Goal: Task Accomplishment & Management: Manage account settings

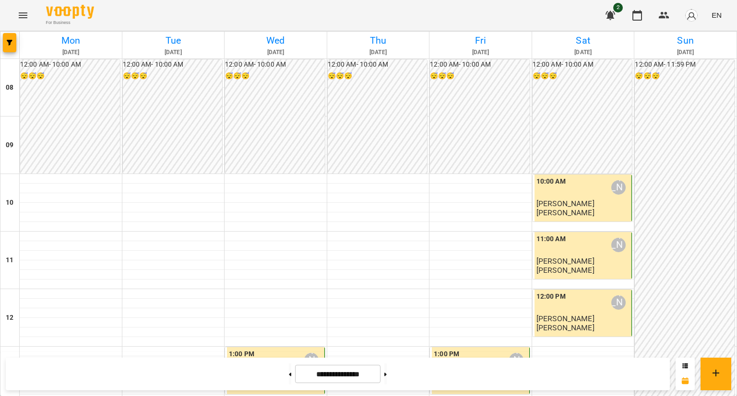
scroll to position [480, 0]
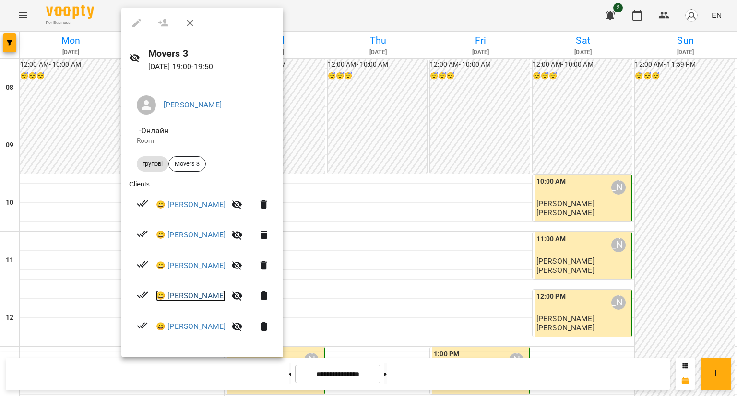
click at [192, 293] on link "😀 [PERSON_NAME]" at bounding box center [191, 296] width 70 height 12
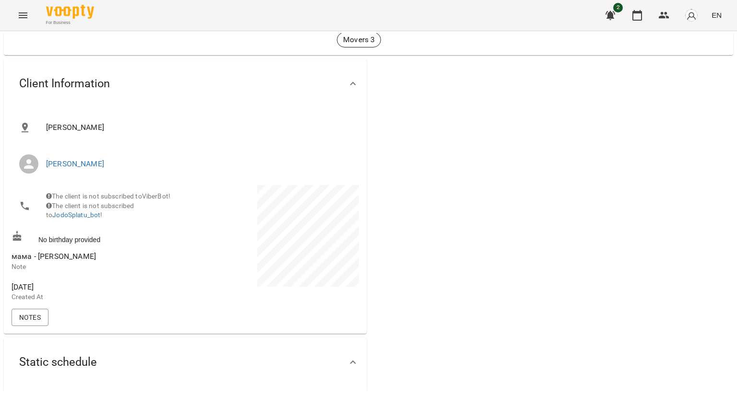
scroll to position [144, 0]
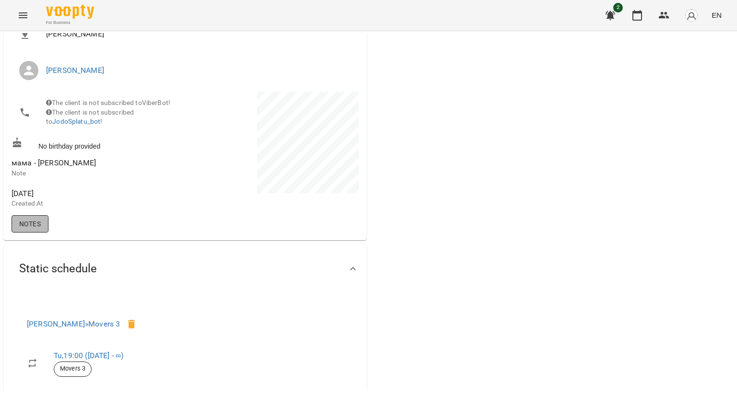
click at [26, 233] on button "Notes" at bounding box center [30, 223] width 37 height 17
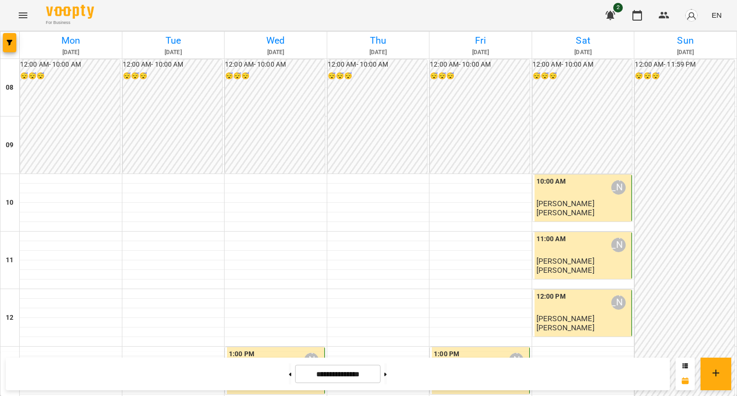
scroll to position [512, 0]
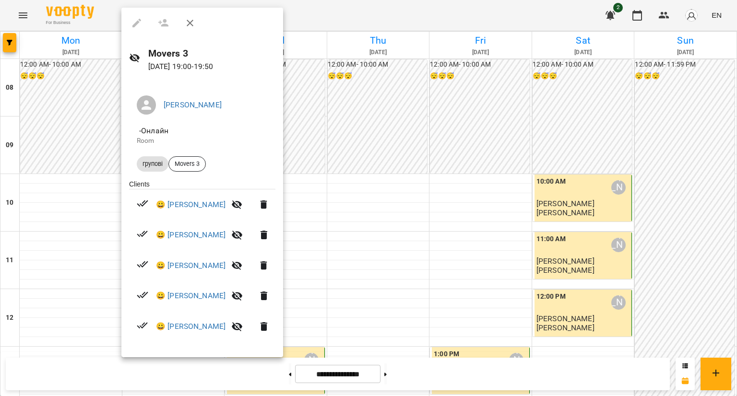
click at [353, 268] on div at bounding box center [368, 198] width 737 height 396
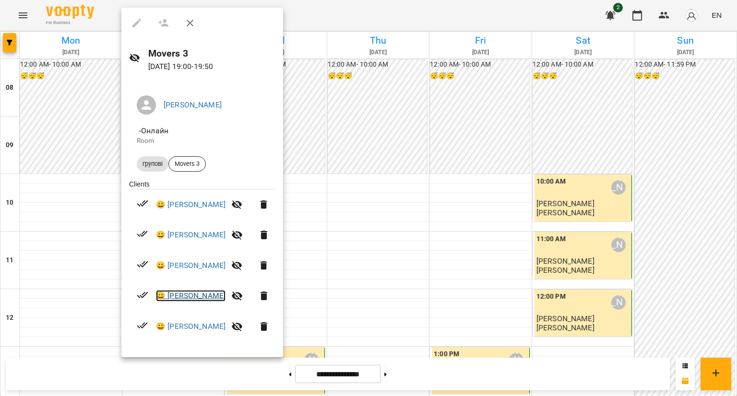
click at [187, 295] on link "😀 [PERSON_NAME]" at bounding box center [191, 296] width 70 height 12
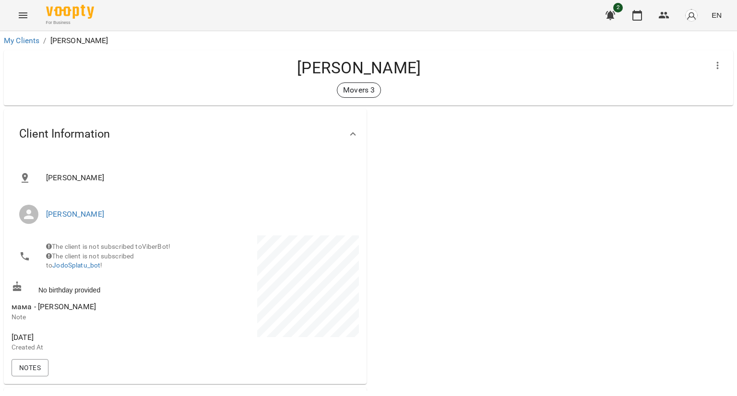
scroll to position [144, 0]
